Goal: Task Accomplishment & Management: Use online tool/utility

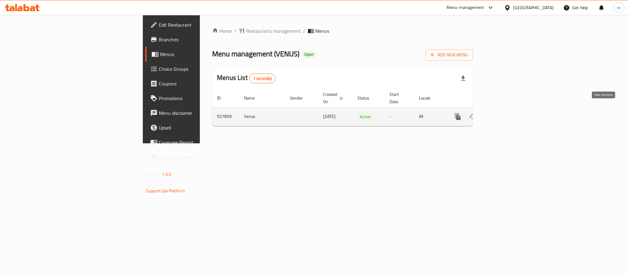
click at [506, 113] on icon "enhanced table" at bounding box center [502, 116] width 7 height 7
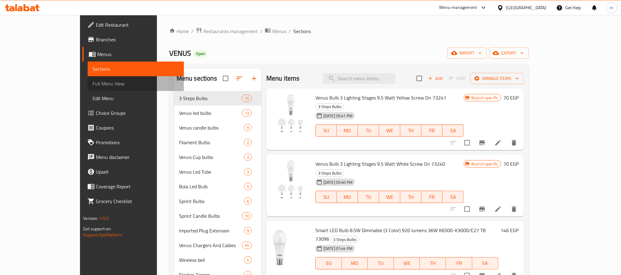
click at [93, 84] on span "Full Menu View" at bounding box center [136, 83] width 86 height 7
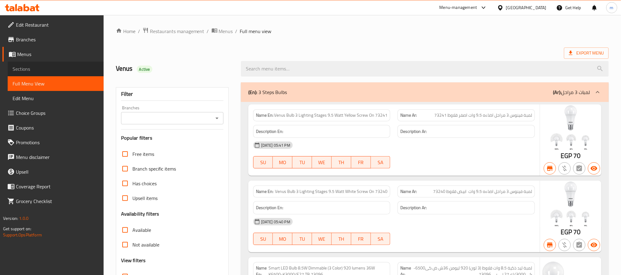
click at [33, 67] on span "Sections" at bounding box center [56, 68] width 86 height 7
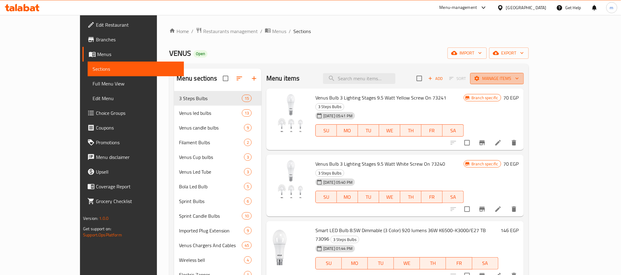
click at [519, 80] on span "Manage items" at bounding box center [497, 79] width 44 height 8
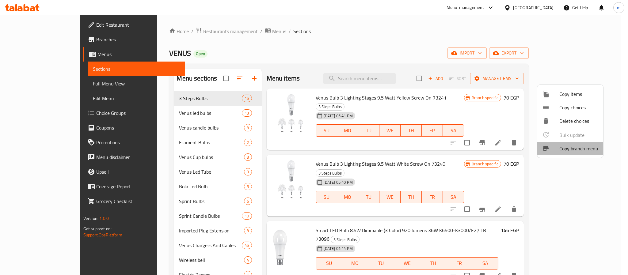
click at [572, 145] on span "Copy branch menu" at bounding box center [579, 148] width 39 height 7
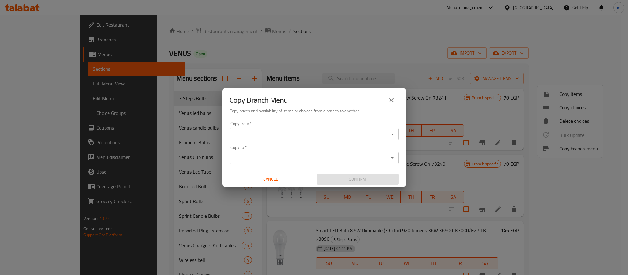
click at [264, 129] on div "Copy from *" at bounding box center [314, 134] width 169 height 12
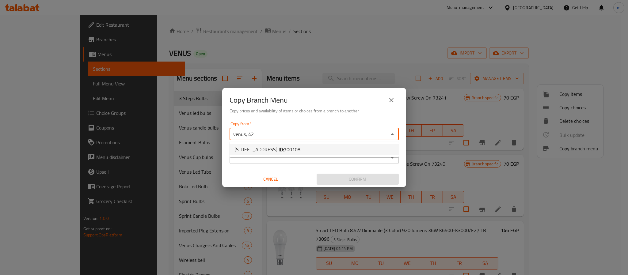
click at [268, 149] on span "[STREET_ADDRESS] ID: 700108" at bounding box center [268, 149] width 66 height 7
type input "[STREET_ADDRESS]"
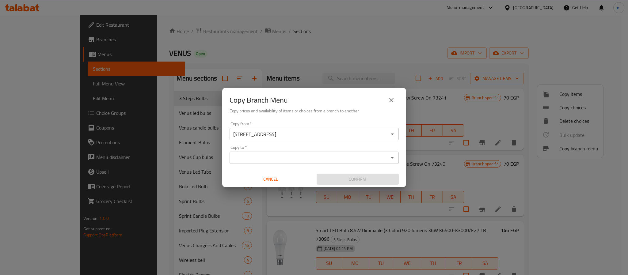
click at [273, 154] on input "Copy to   *" at bounding box center [309, 158] width 155 height 9
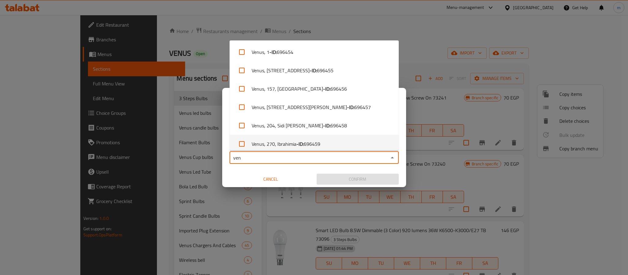
type input "ven"
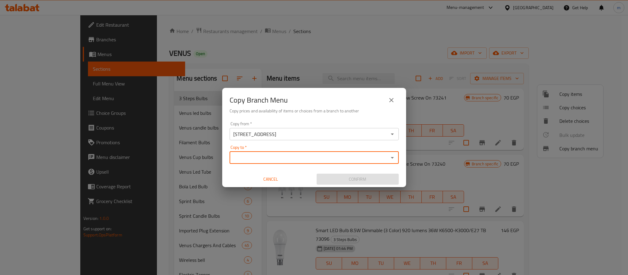
click at [280, 159] on input "Copy to   *" at bounding box center [309, 158] width 155 height 9
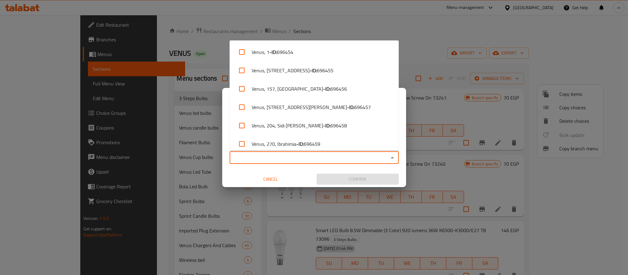
paste input "[GEOGRAPHIC_DATA], Downtown - [GEOGRAPHIC_DATA]"
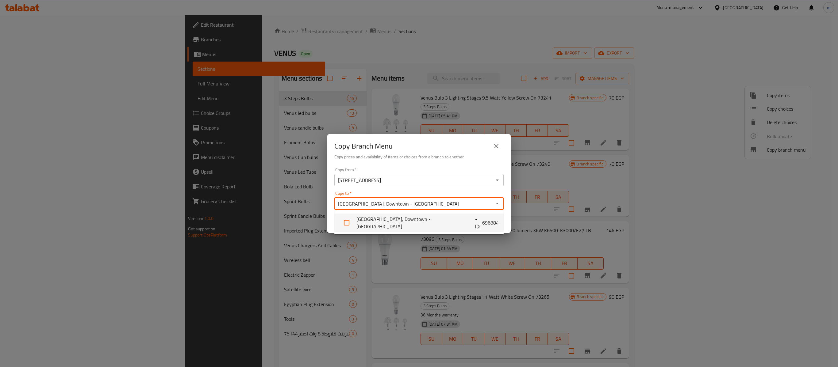
type input "[GEOGRAPHIC_DATA], Downtown - [GEOGRAPHIC_DATA]"
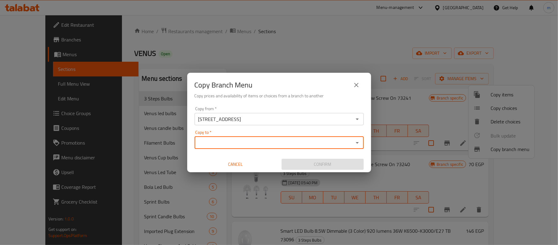
click at [238, 143] on input "Copy to   *" at bounding box center [274, 142] width 155 height 9
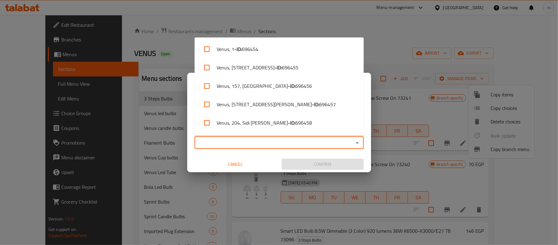
click at [238, 143] on input "Copy to   *" at bounding box center [274, 142] width 155 height 9
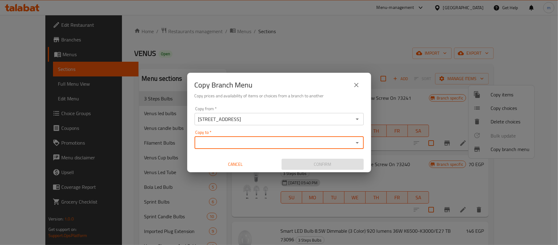
click at [238, 143] on input "Copy to   *" at bounding box center [274, 142] width 155 height 9
click at [237, 140] on input "Copy to   *" at bounding box center [274, 142] width 155 height 9
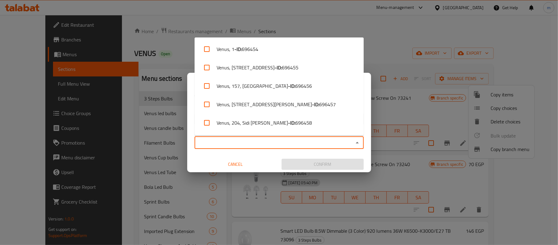
paste input "[GEOGRAPHIC_DATA], Downtown - [GEOGRAPHIC_DATA]"
type input "[GEOGRAPHIC_DATA], Downtown - [GEOGRAPHIC_DATA]"
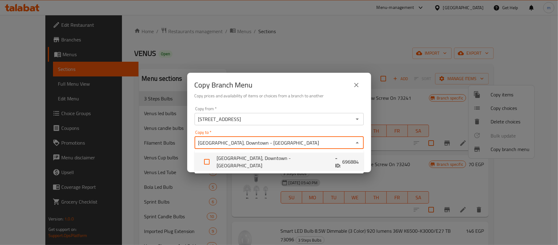
click at [269, 161] on li "[GEOGRAPHIC_DATA], Downtown - [GEOGRAPHIC_DATA] - ID: 696884" at bounding box center [279, 161] width 169 height 18
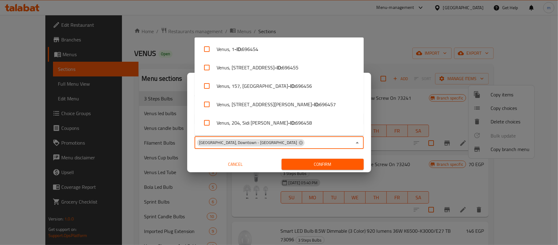
scroll to position [1102, 0]
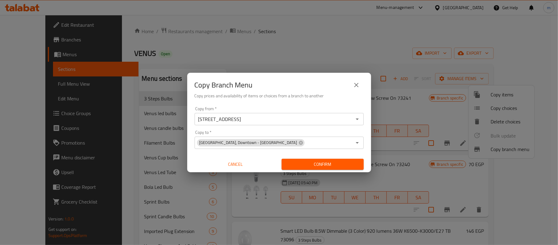
click at [433, 45] on div "Copy Branch Menu Copy prices and availability of items or choices from a branch…" at bounding box center [279, 122] width 558 height 245
click at [305, 139] on input "Copy to   *" at bounding box center [328, 142] width 47 height 9
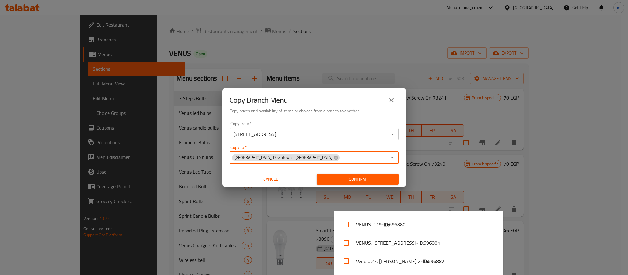
scroll to position [1102, 0]
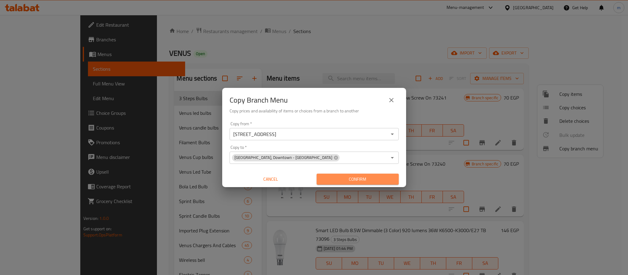
click at [355, 178] on span "Confirm" at bounding box center [358, 180] width 72 height 8
